Goal: Find contact information: Find contact information

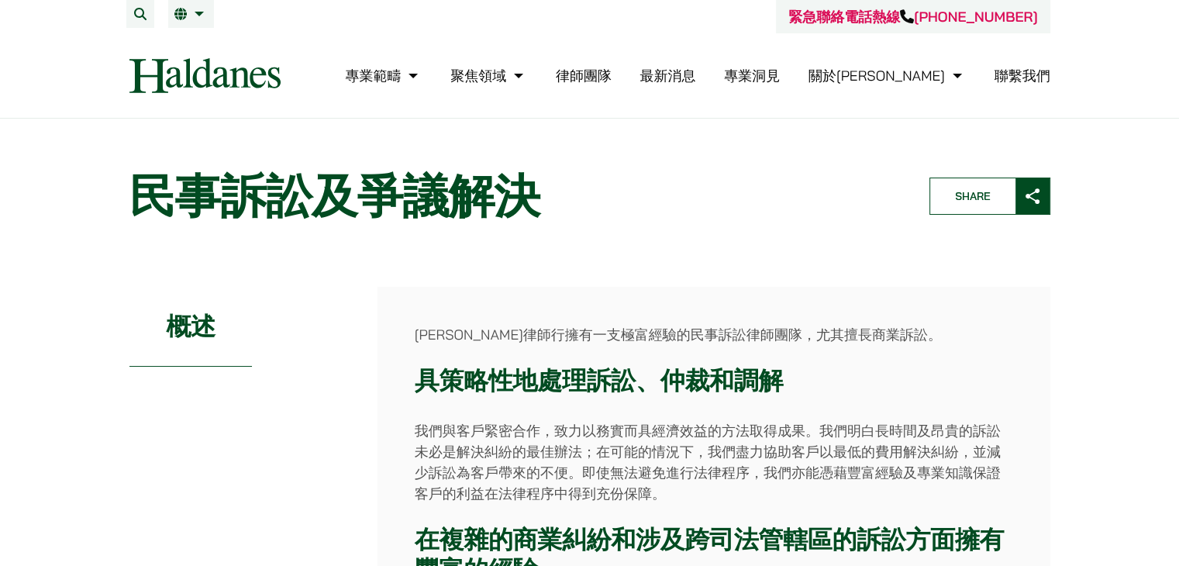
scroll to position [495, 0]
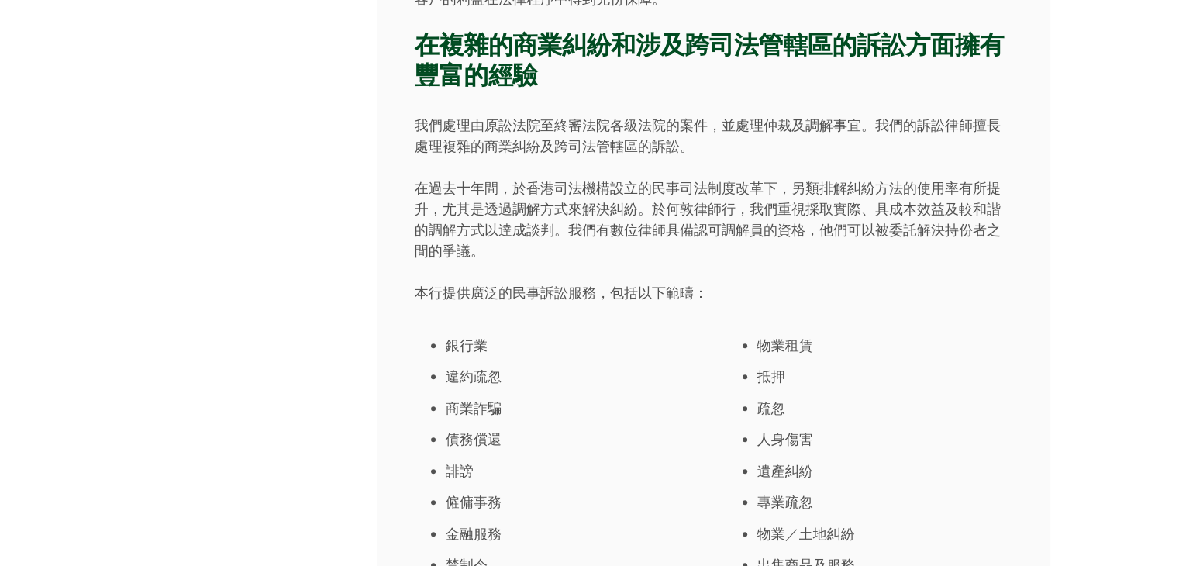
drag, startPoint x: 1178, startPoint y: 168, endPoint x: 1190, endPoint y: 171, distance: 11.9
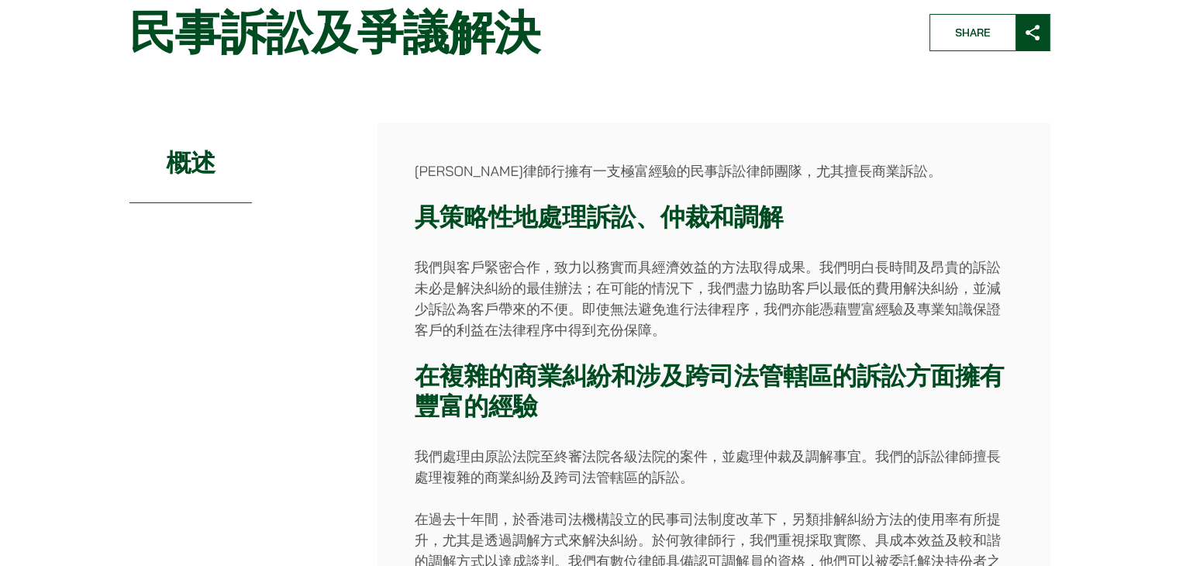
scroll to position [0, 0]
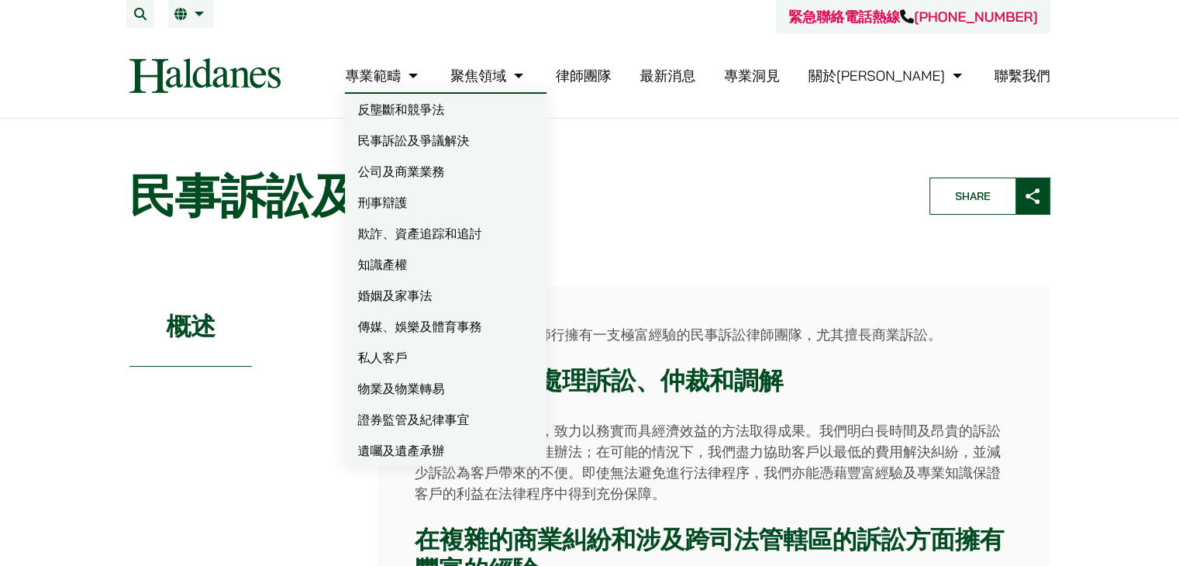
click at [523, 150] on link "民事訴訟及爭議解決" at bounding box center [446, 140] width 202 height 31
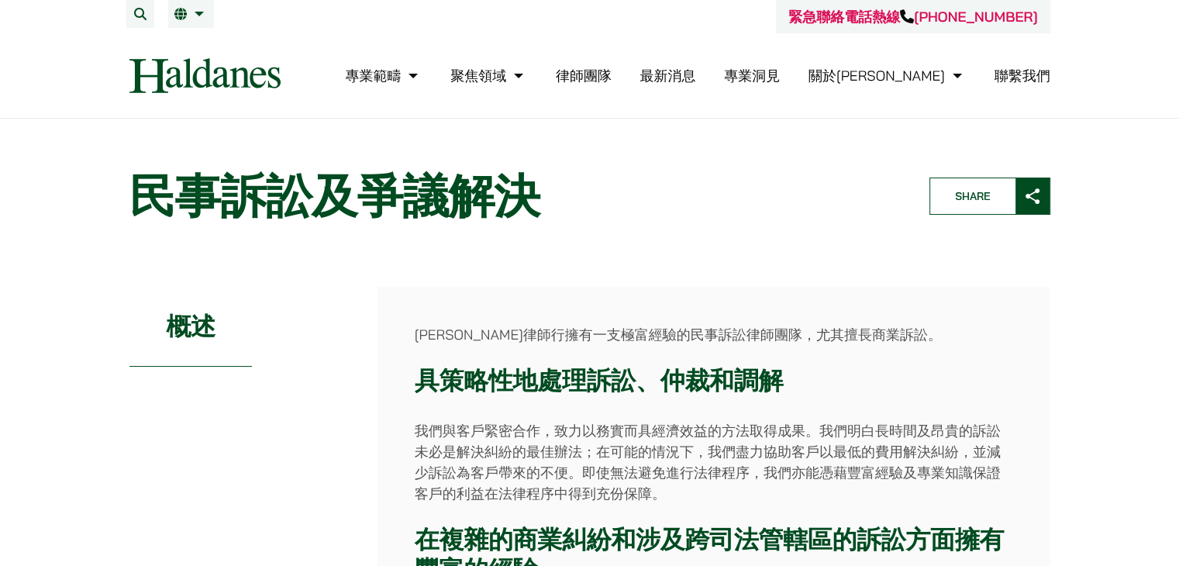
click at [1042, 64] on li "聯繫我們" at bounding box center [1023, 75] width 56 height 33
click at [1047, 67] on link "聯繫我們" at bounding box center [1023, 76] width 56 height 18
